Goal: Task Accomplishment & Management: Complete application form

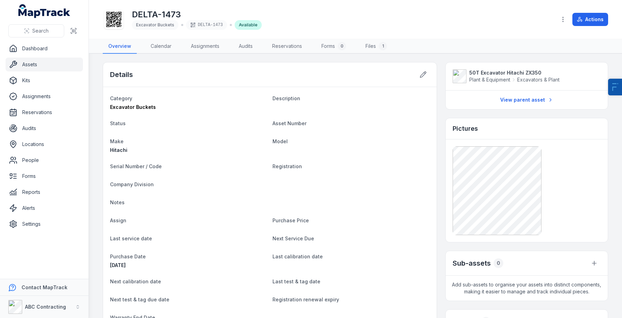
click at [51, 69] on link "Assets" at bounding box center [44, 65] width 77 height 14
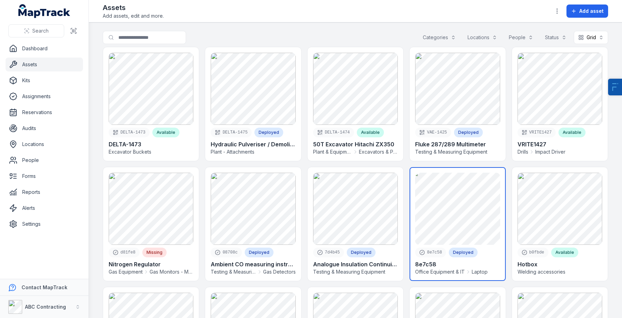
click at [465, 212] on link at bounding box center [458, 224] width 96 height 114
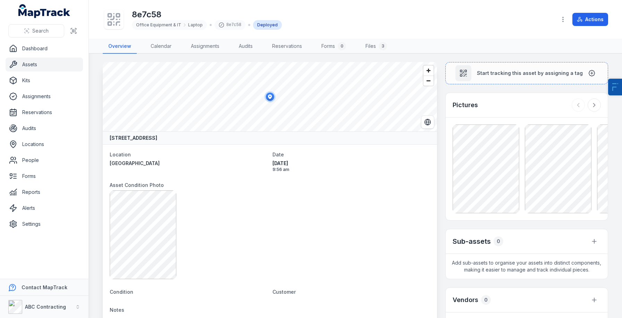
click at [524, 158] on div at bounding box center [527, 169] width 148 height 89
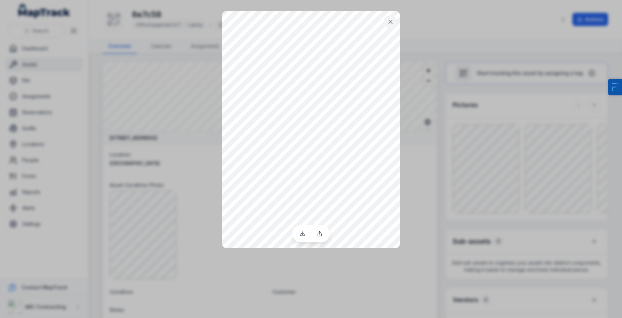
click at [420, 237] on div at bounding box center [311, 159] width 622 height 318
click at [433, 205] on div at bounding box center [311, 159] width 622 height 318
click at [388, 19] on icon at bounding box center [390, 21] width 7 height 7
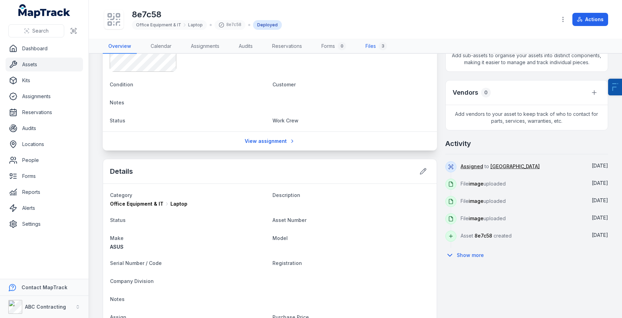
scroll to position [208, 0]
click at [463, 256] on button "Show more" at bounding box center [466, 255] width 43 height 15
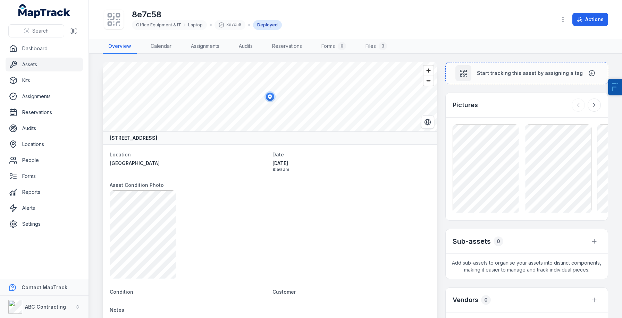
click at [44, 67] on link "Assets" at bounding box center [44, 65] width 77 height 14
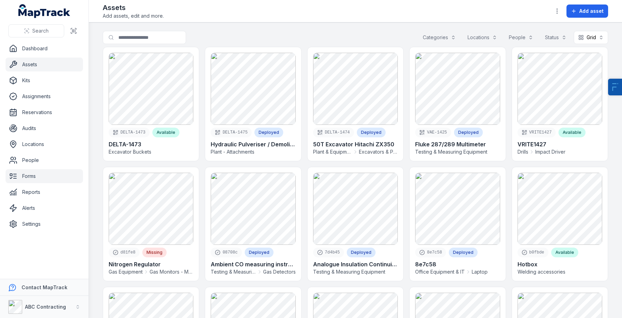
click at [44, 178] on link "Forms" at bounding box center [44, 176] width 77 height 14
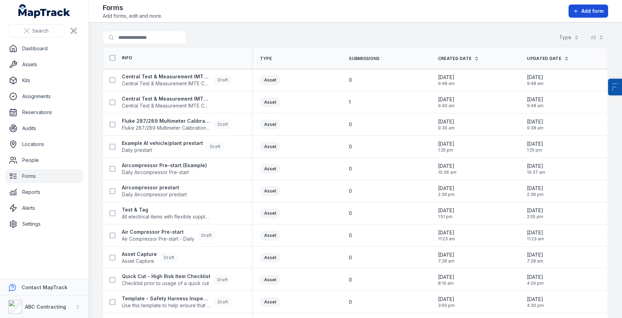
click at [586, 9] on span "Add form" at bounding box center [592, 11] width 22 height 7
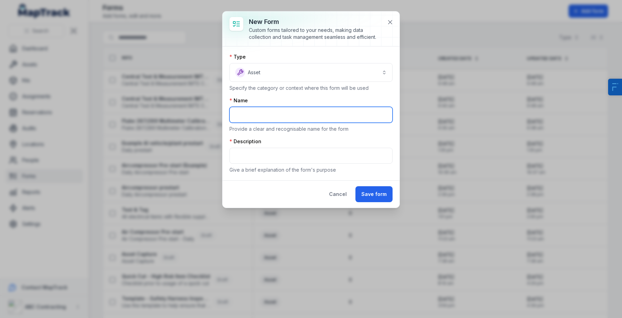
click at [261, 117] on input "text" at bounding box center [310, 115] width 163 height 16
type input "**********"
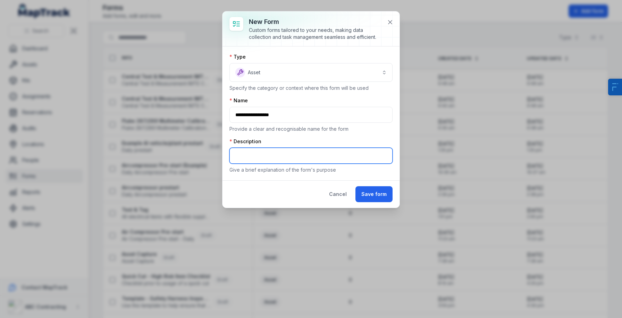
click at [339, 156] on input "text" at bounding box center [310, 156] width 163 height 16
click at [297, 151] on input "***" at bounding box center [310, 156] width 163 height 16
click at [262, 155] on input "**********" at bounding box center [310, 156] width 163 height 16
type input "**********"
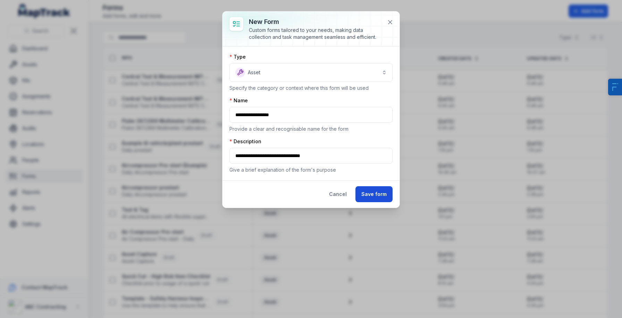
click at [373, 196] on button "Save form" at bounding box center [373, 194] width 37 height 16
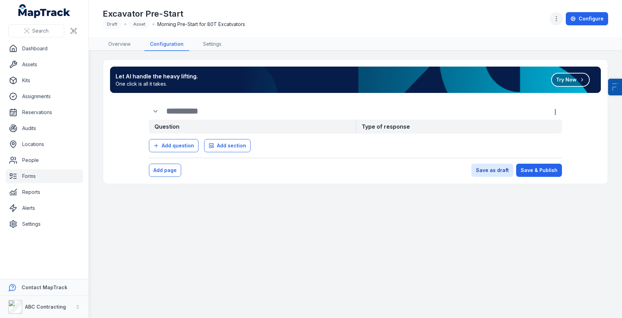
click at [557, 19] on icon "button" at bounding box center [556, 18] width 7 height 7
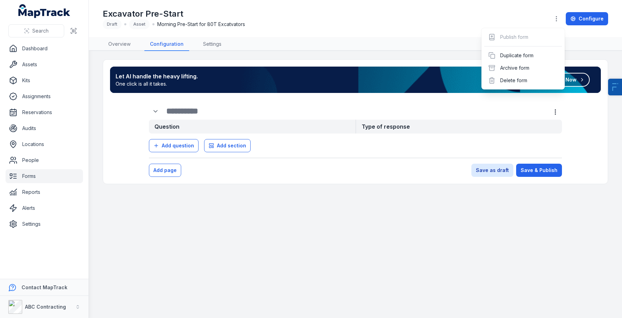
click at [436, 241] on div "Toggle Navigation Excavator Pre-Start Draft Asset Morning Pre-Start for 80T Exc…" at bounding box center [355, 159] width 533 height 318
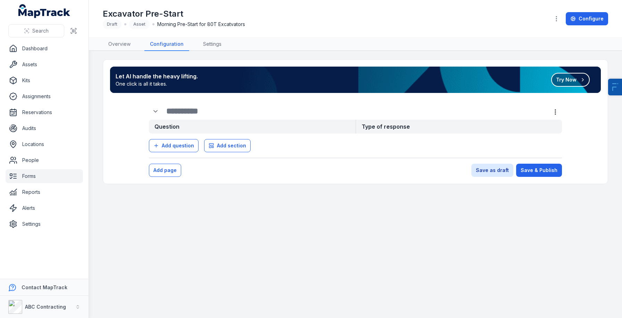
click at [561, 83] on button "Try Now" at bounding box center [570, 80] width 39 height 14
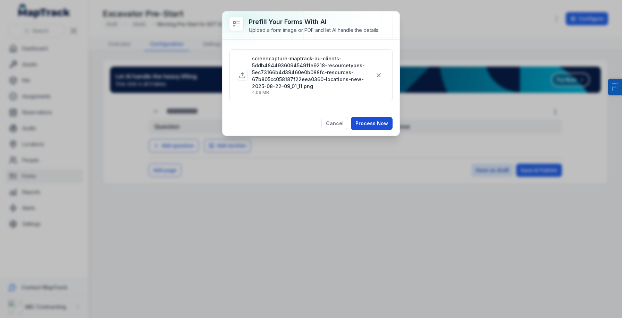
click at [361, 118] on button "Process Now" at bounding box center [372, 123] width 42 height 13
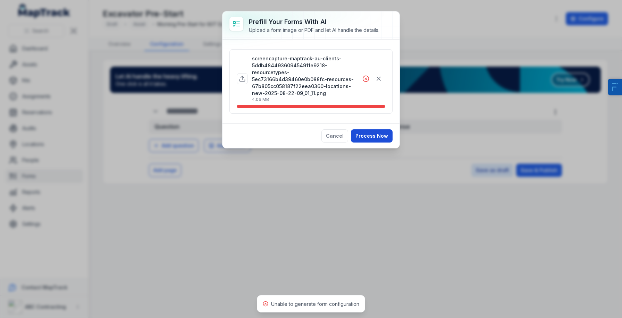
click at [361, 129] on button "Process Now" at bounding box center [372, 135] width 42 height 13
click at [370, 131] on button "Process Now" at bounding box center [372, 135] width 42 height 13
